Goal: Task Accomplishment & Management: Manage account settings

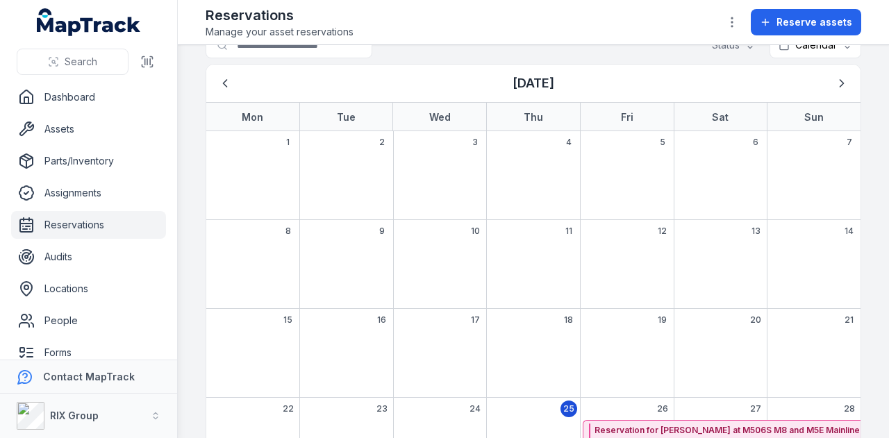
scroll to position [23, 0]
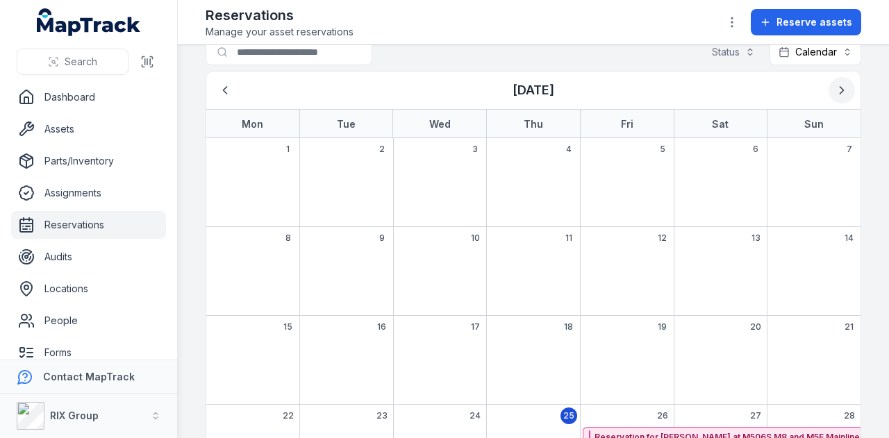
click at [835, 95] on icon "Next" at bounding box center [842, 90] width 14 height 14
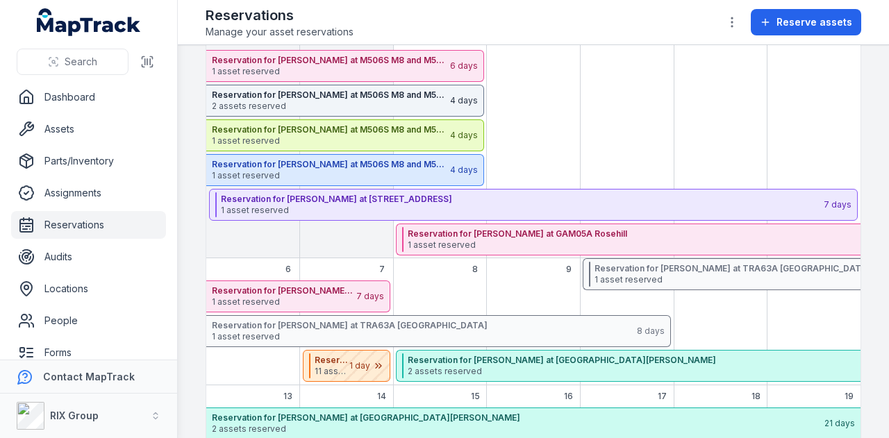
scroll to position [233, 0]
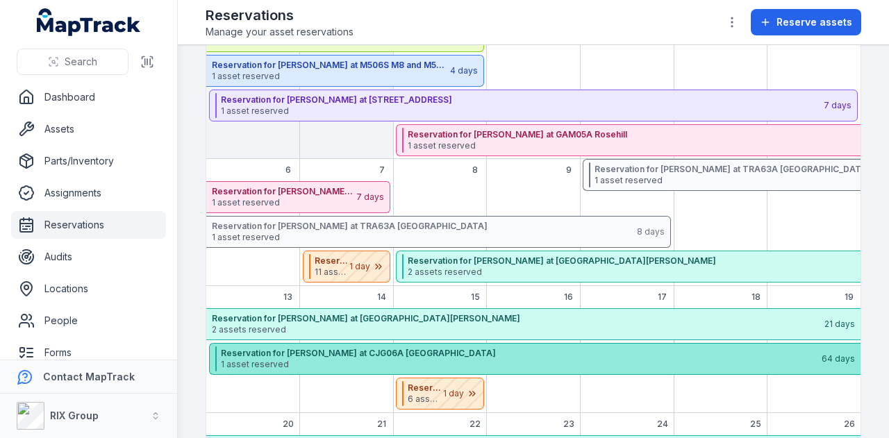
click at [517, 359] on span "1 asset reserved" at bounding box center [521, 364] width 600 height 11
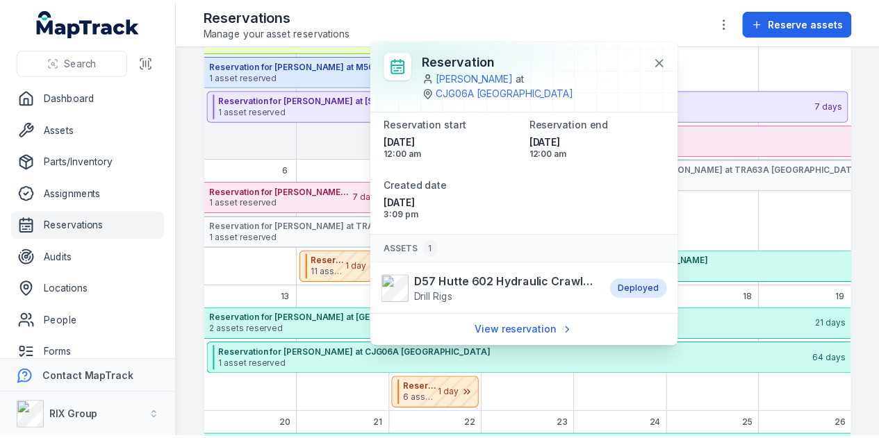
scroll to position [0, 0]
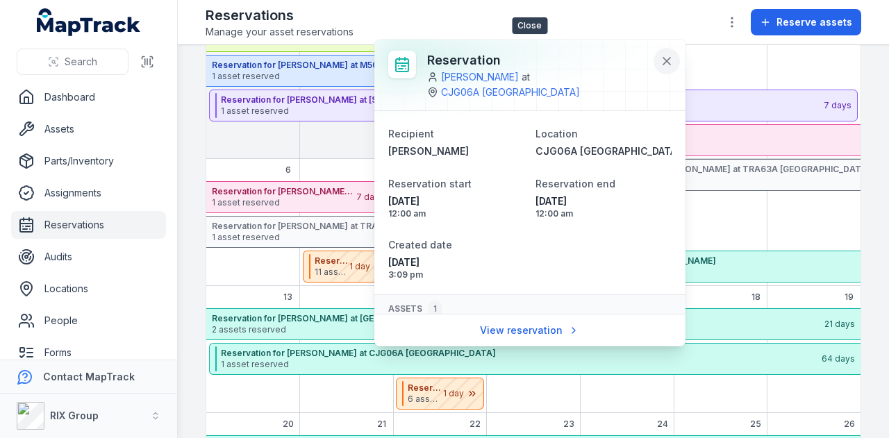
click at [675, 54] on button at bounding box center [667, 61] width 26 height 26
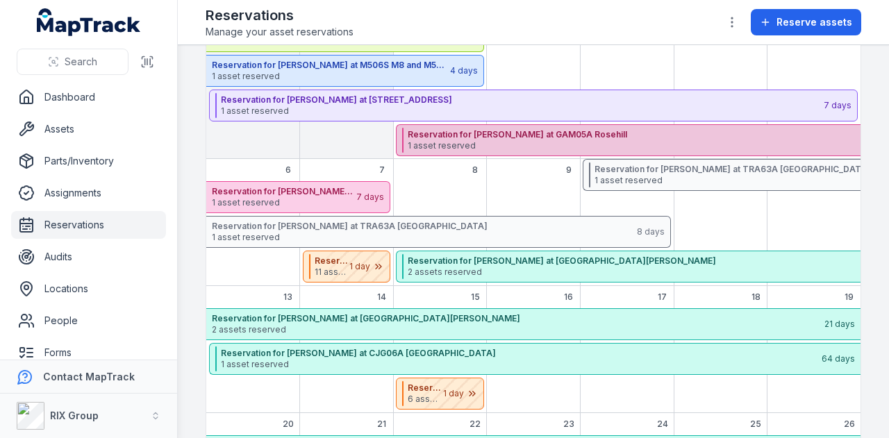
click at [446, 147] on span "1 asset reserved" at bounding box center [710, 145] width 605 height 11
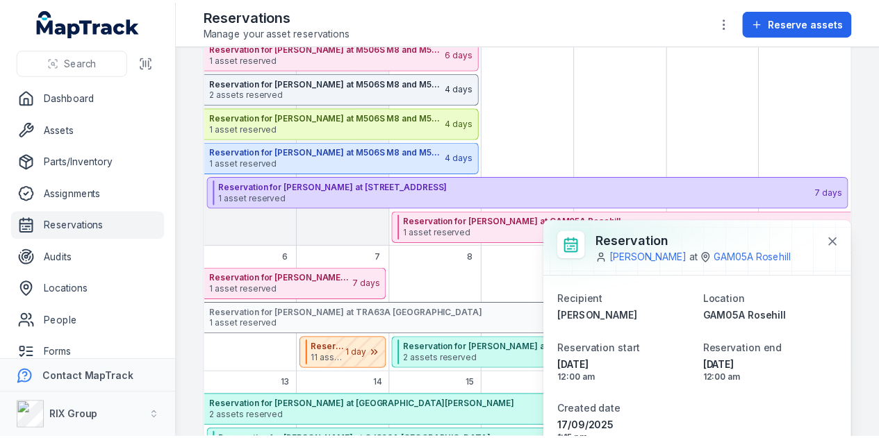
scroll to position [173, 0]
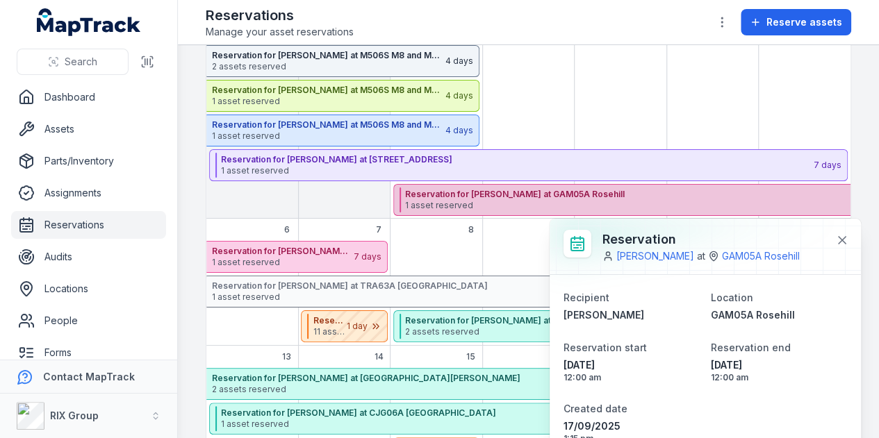
click at [516, 191] on strong "Reservation for [PERSON_NAME] at GAM05A Rosehill" at bounding box center [702, 194] width 595 height 11
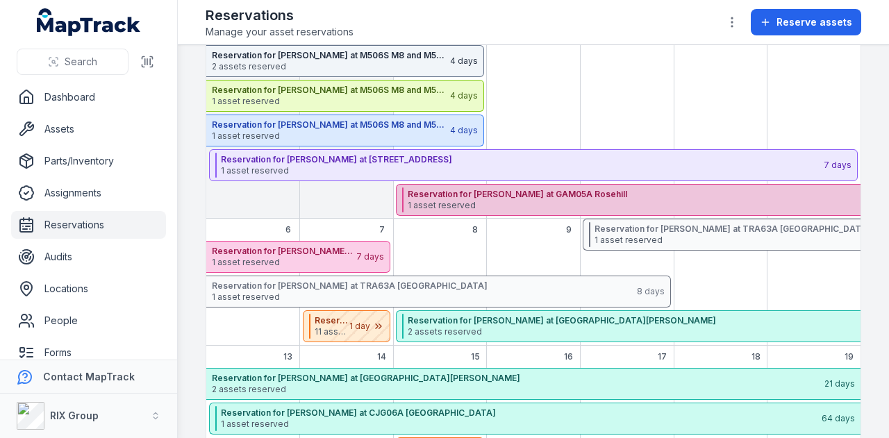
click at [525, 202] on span "1 asset reserved" at bounding box center [710, 205] width 605 height 11
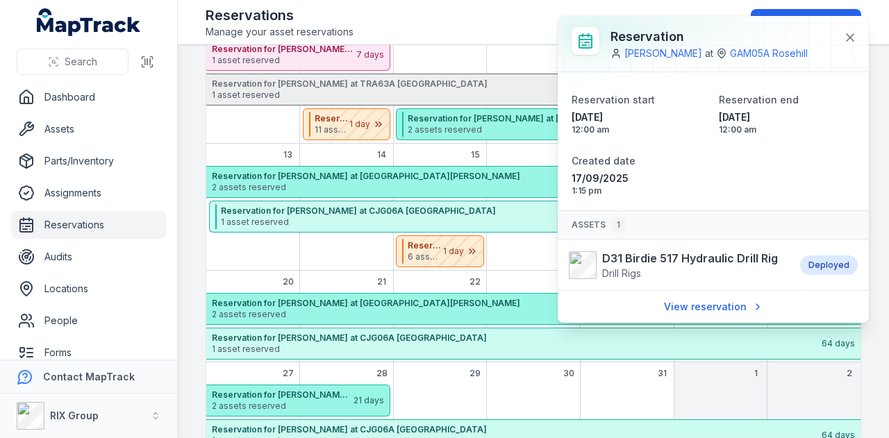
scroll to position [376, 0]
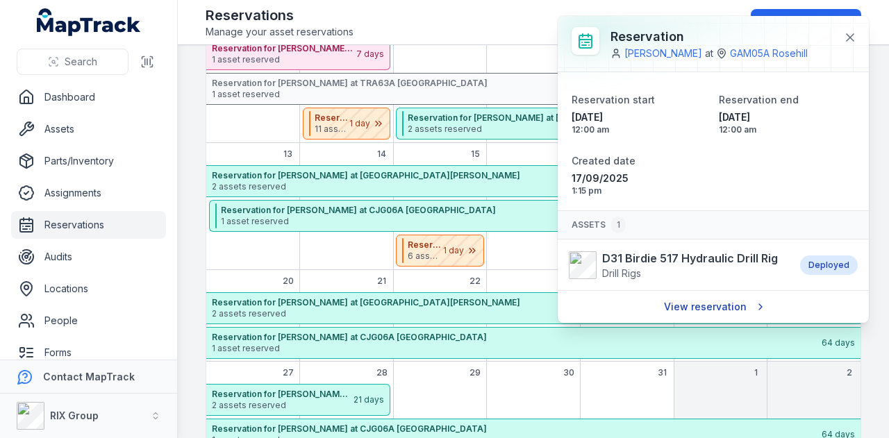
click at [716, 297] on link "View reservation" at bounding box center [713, 307] width 117 height 26
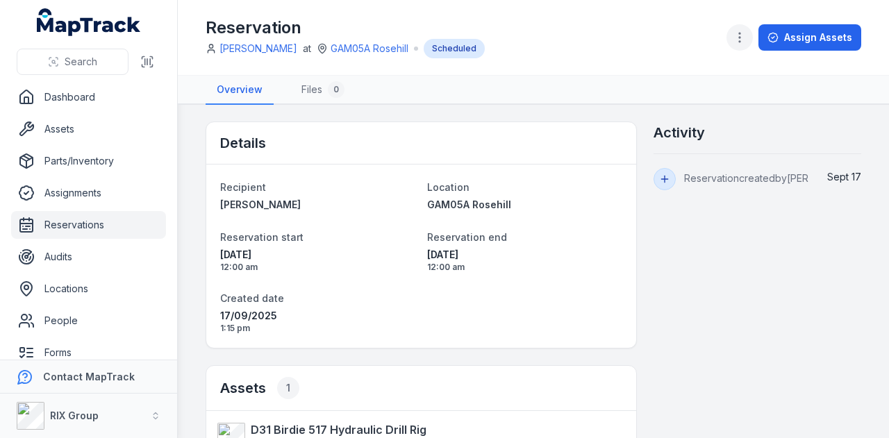
click at [745, 39] on icon "button" at bounding box center [740, 38] width 14 height 14
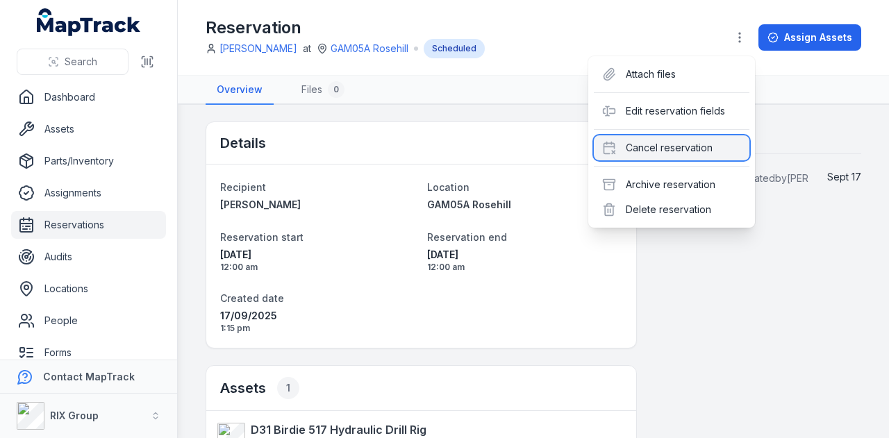
click at [703, 156] on div "Cancel reservation" at bounding box center [672, 147] width 156 height 25
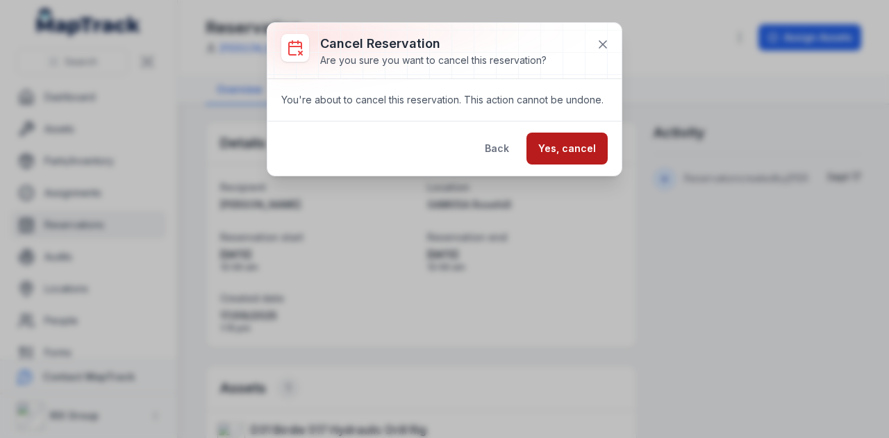
click at [582, 149] on button "Yes, cancel" at bounding box center [567, 149] width 81 height 32
